Goal: Task Accomplishment & Management: Use online tool/utility

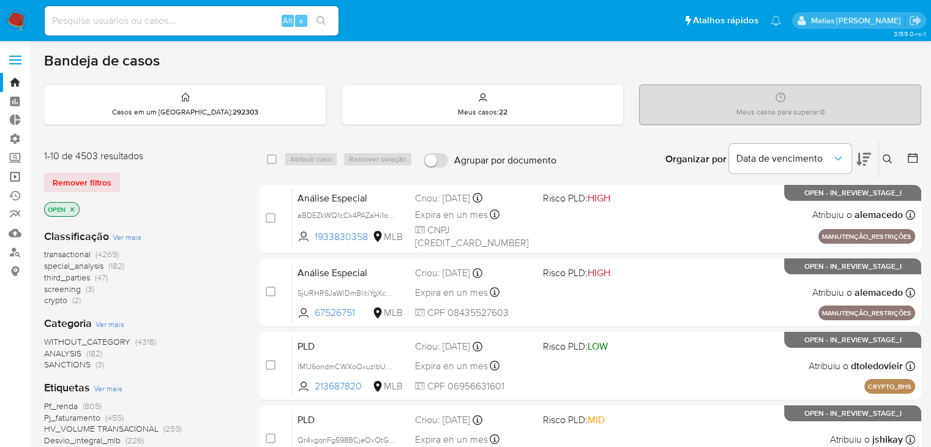
click at [20, 178] on link "Operações em massa" at bounding box center [73, 176] width 146 height 19
